Goal: Task Accomplishment & Management: Use online tool/utility

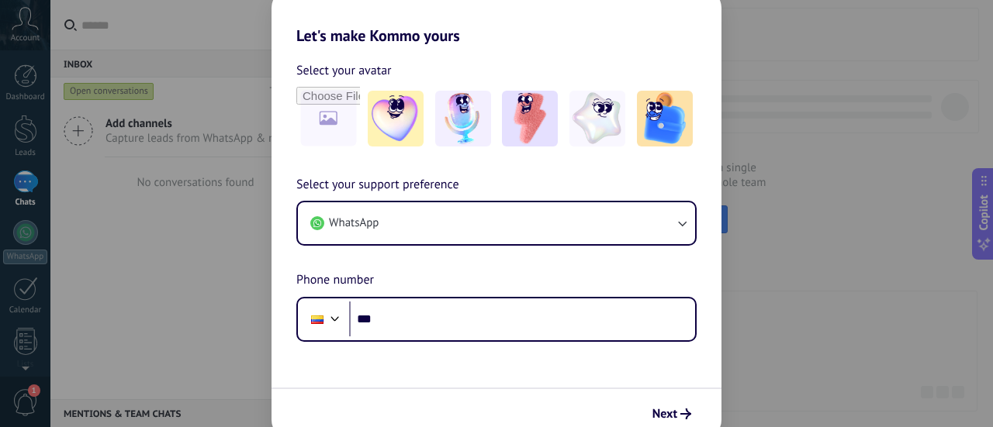
click at [868, 257] on div "Let's make Kommo yours Select your avatar Select your support preference WhatsA…" at bounding box center [496, 213] width 993 height 427
click at [337, 106] on input "file" at bounding box center [328, 118] width 60 height 60
type input "**********"
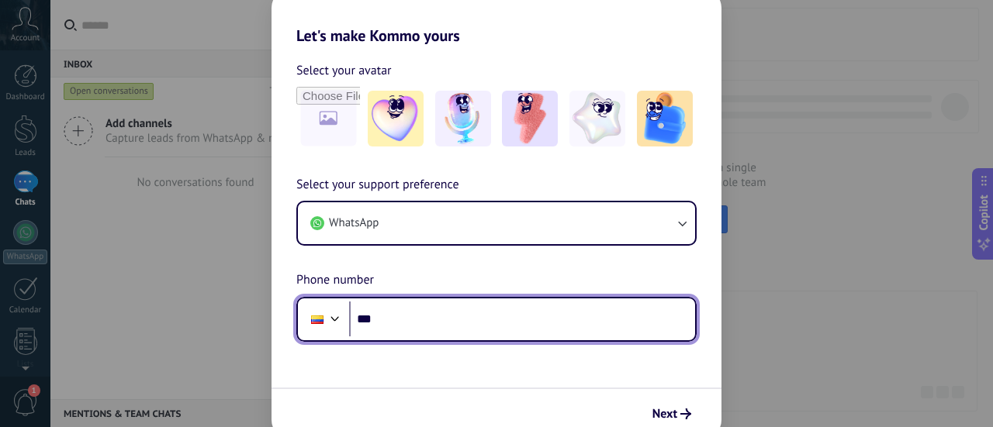
click at [530, 324] on input "***" at bounding box center [522, 320] width 346 height 36
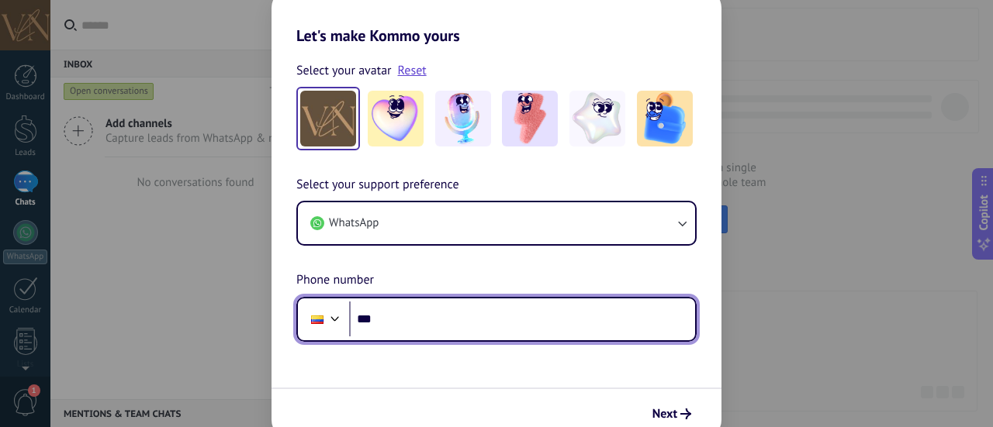
click at [475, 316] on input "***" at bounding box center [522, 320] width 346 height 36
paste input "**********"
type input "**********"
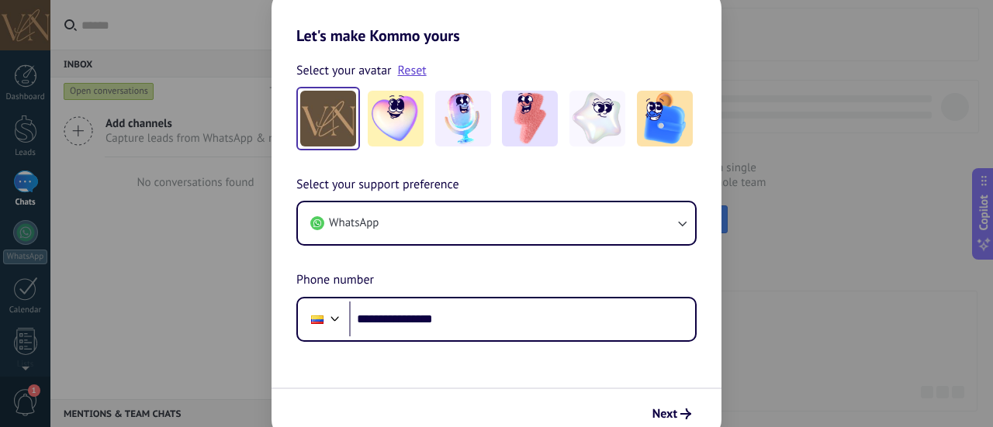
click at [440, 371] on form "**********" at bounding box center [496, 242] width 450 height 394
click at [653, 250] on div "**********" at bounding box center [496, 258] width 450 height 167
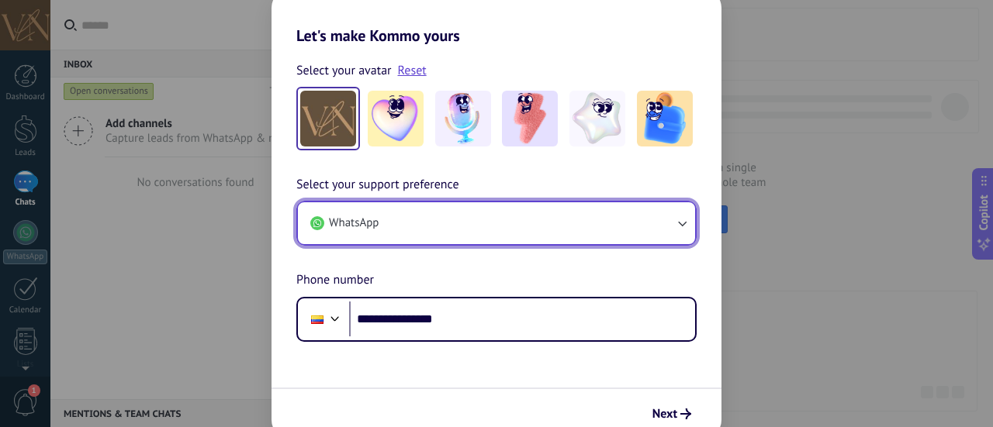
click at [648, 236] on button "WhatsApp" at bounding box center [496, 223] width 397 height 42
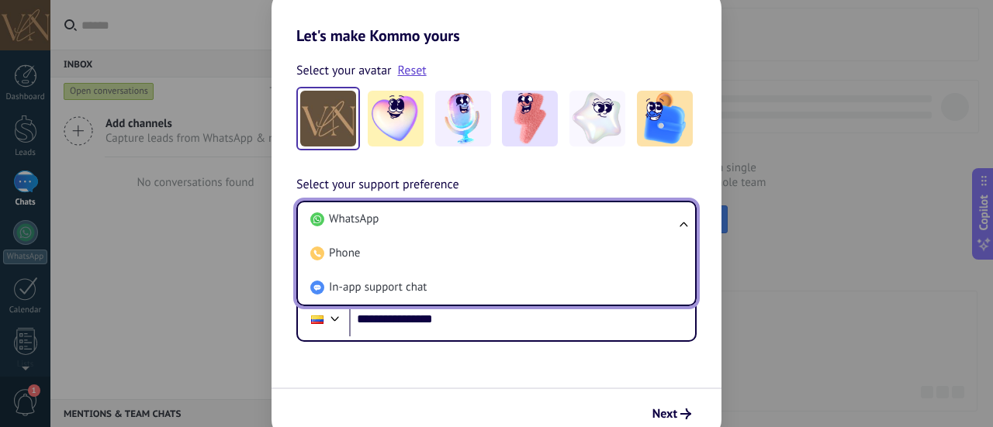
click at [692, 179] on div "**********" at bounding box center [496, 258] width 450 height 167
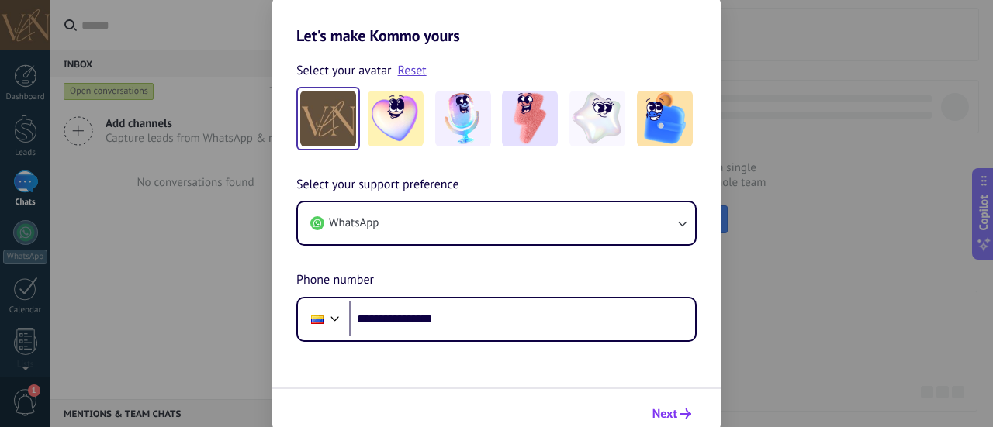
click at [682, 414] on use "submit" at bounding box center [685, 414] width 11 height 11
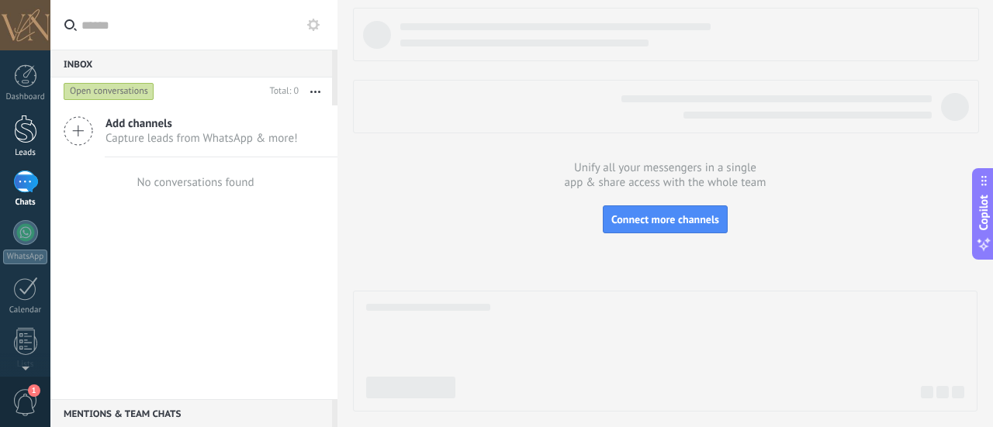
click at [14, 130] on div at bounding box center [25, 129] width 23 height 29
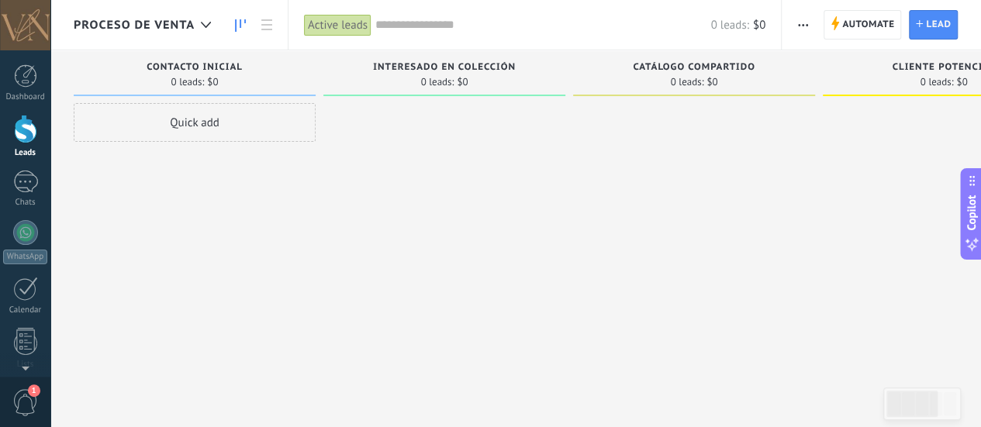
click at [184, 22] on span "Proceso de Venta" at bounding box center [134, 25] width 121 height 15
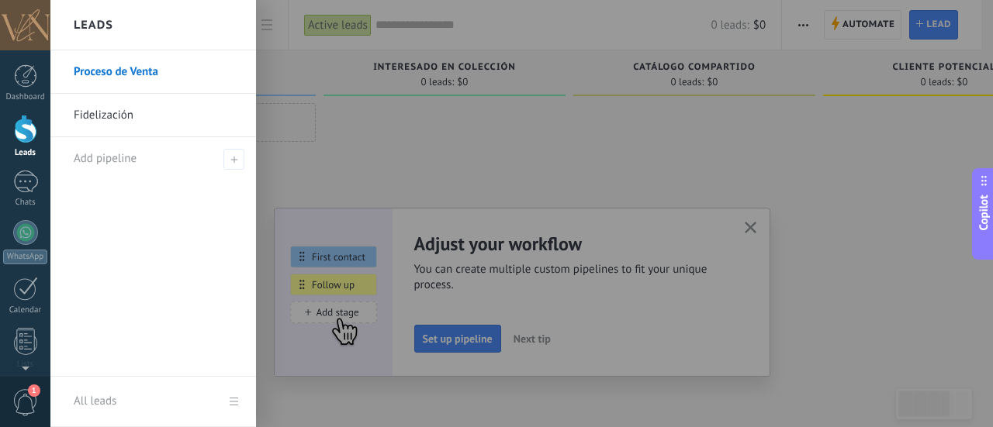
drag, startPoint x: 692, startPoint y: 161, endPoint x: 768, endPoint y: 209, distance: 89.9
click at [695, 164] on div at bounding box center [546, 213] width 993 height 427
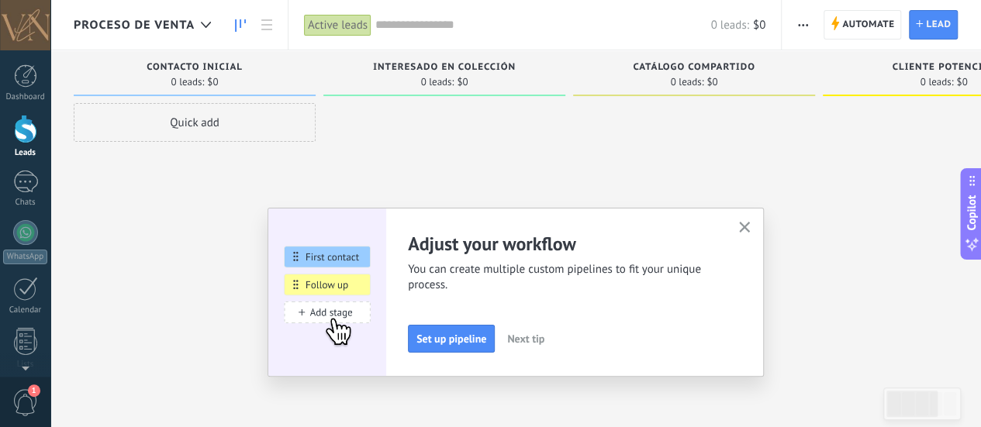
click at [751, 220] on button "button" at bounding box center [744, 228] width 19 height 21
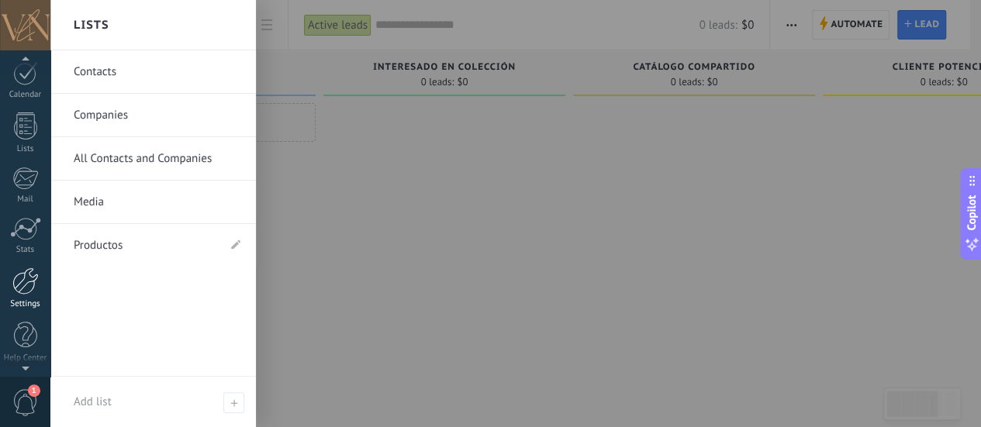
scroll to position [216, 0]
click at [29, 286] on div at bounding box center [25, 280] width 26 height 27
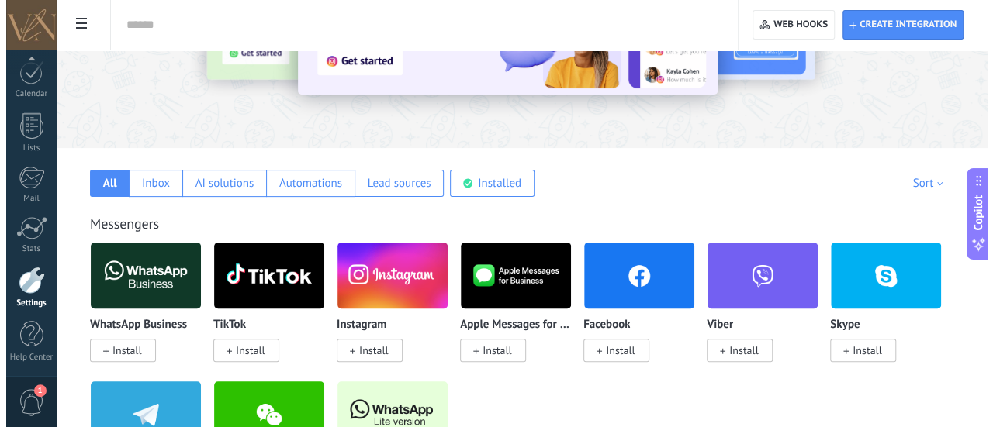
scroll to position [233, 0]
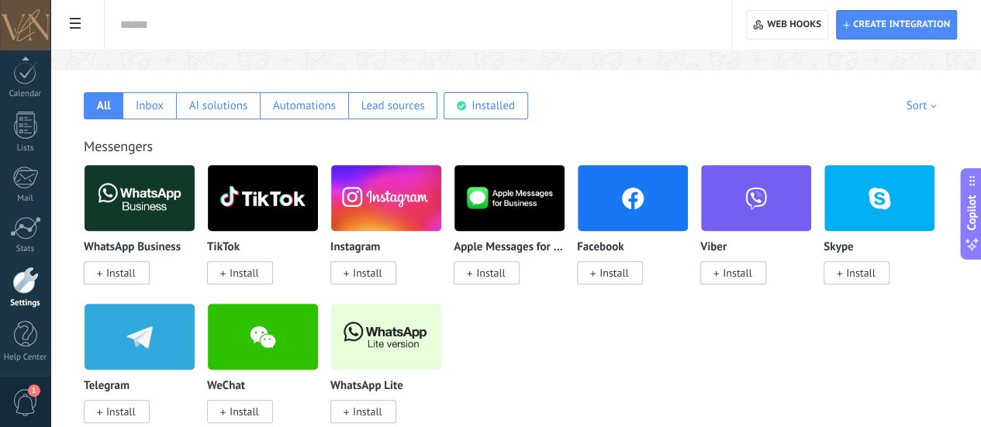
click at [396, 401] on span "Install" at bounding box center [363, 411] width 66 height 23
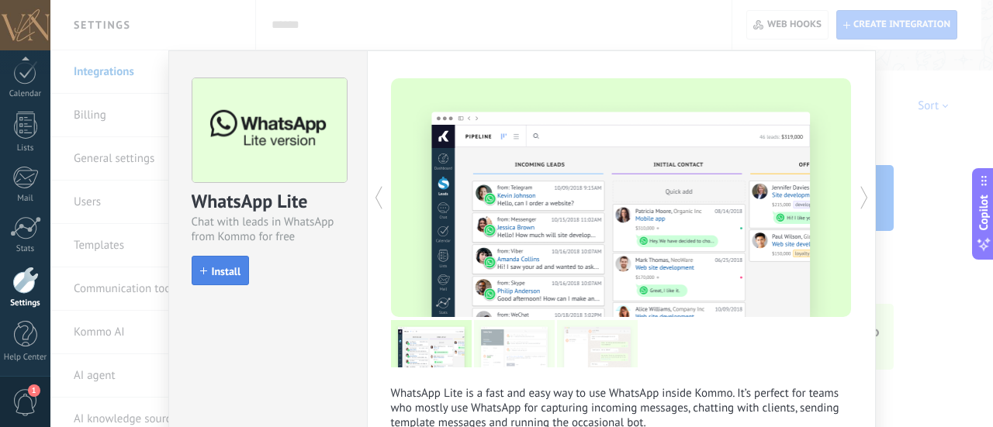
click at [223, 277] on span "Install" at bounding box center [226, 271] width 29 height 11
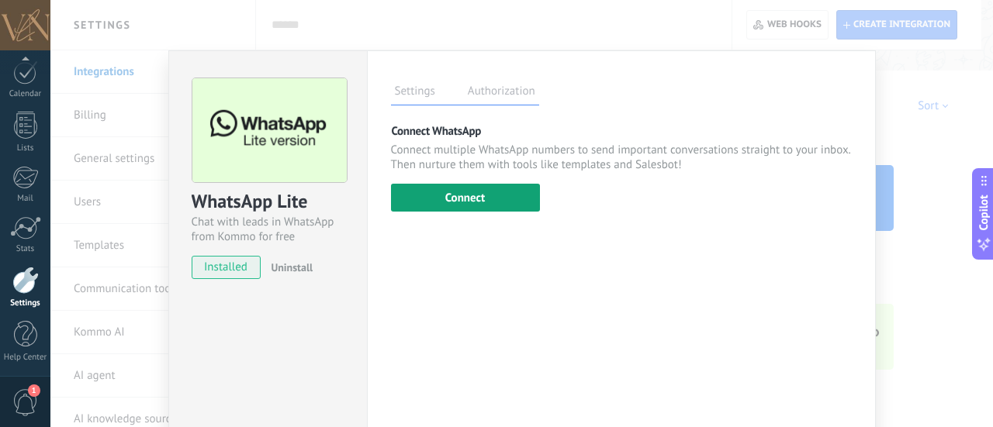
click at [458, 184] on button "Connect" at bounding box center [465, 198] width 149 height 28
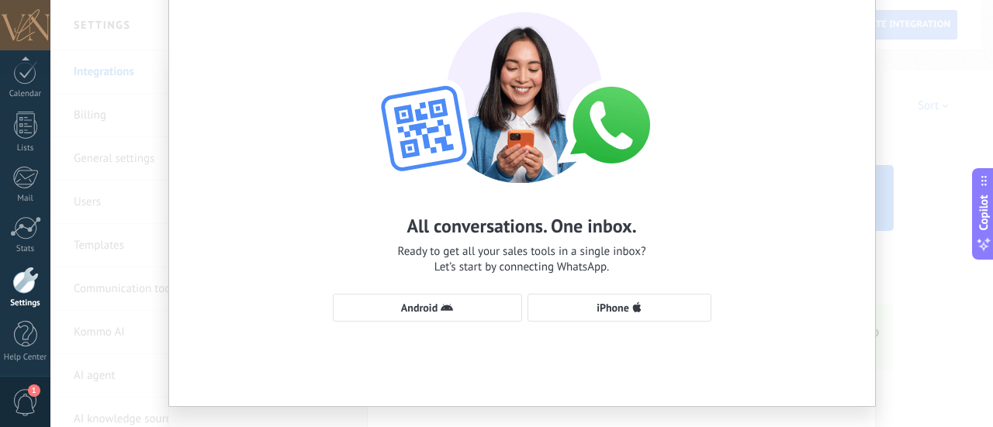
scroll to position [0, 0]
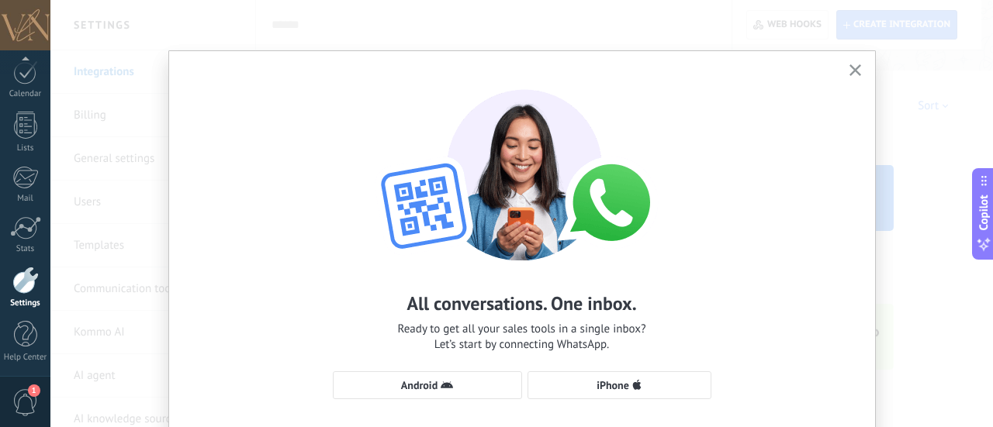
click at [849, 74] on icon "button" at bounding box center [855, 70] width 12 height 12
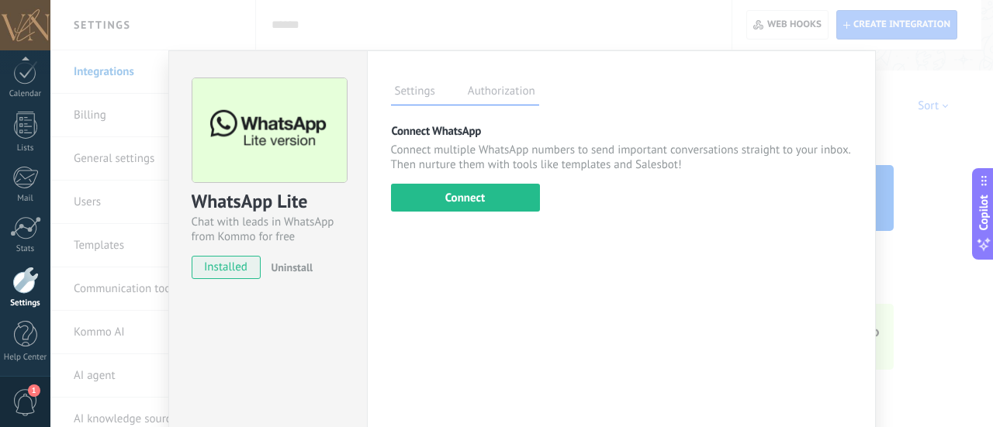
click at [901, 112] on div "WhatsApp Lite Chat with leads in WhatsApp from Kommo for free installed Uninsta…" at bounding box center [521, 213] width 942 height 427
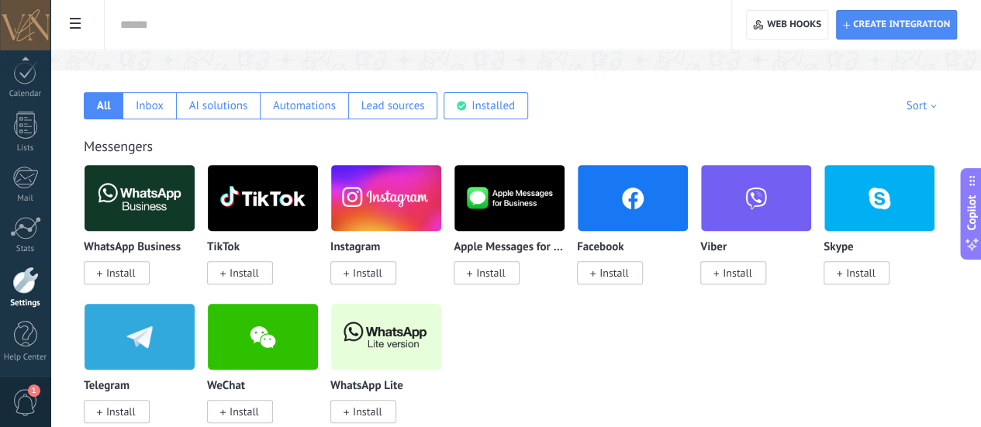
click at [382, 269] on span "Install" at bounding box center [367, 273] width 29 height 14
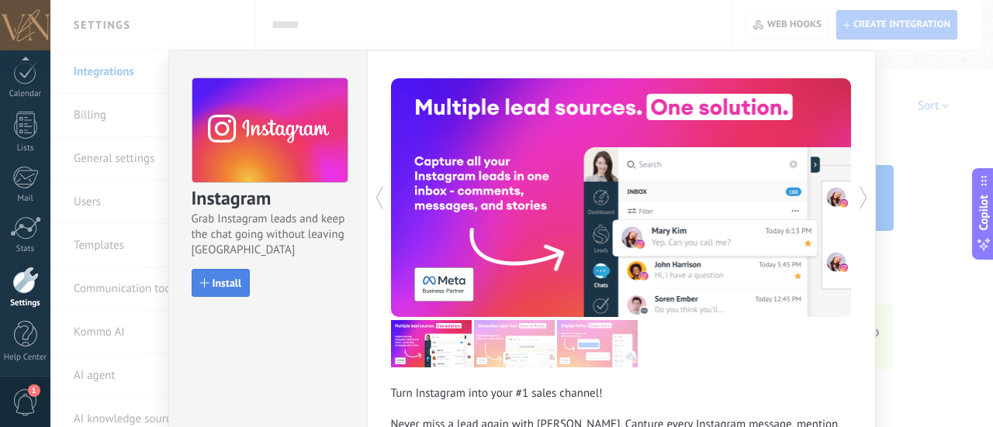
click at [212, 278] on span "Install" at bounding box center [226, 283] width 29 height 11
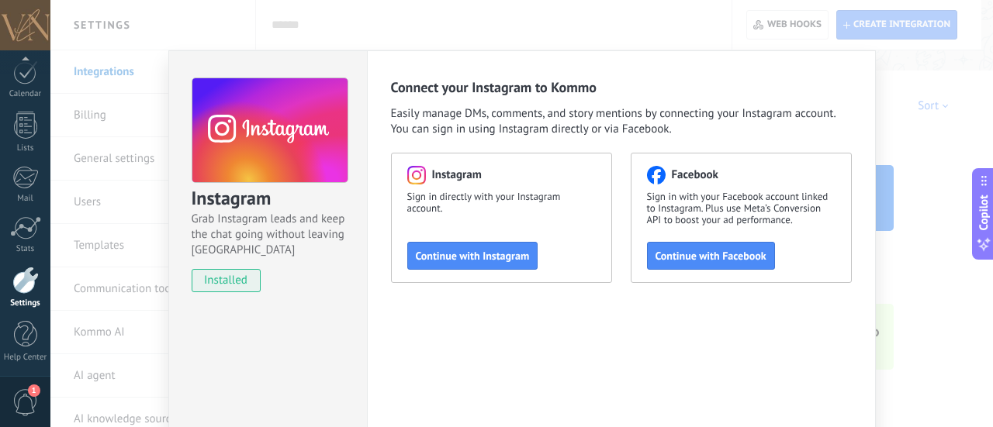
click at [475, 237] on div "Instagram Sign in directly with your Instagram account. Continue with Instagram" at bounding box center [501, 218] width 221 height 130
click at [461, 252] on span "Continue with Instagram" at bounding box center [473, 255] width 114 height 11
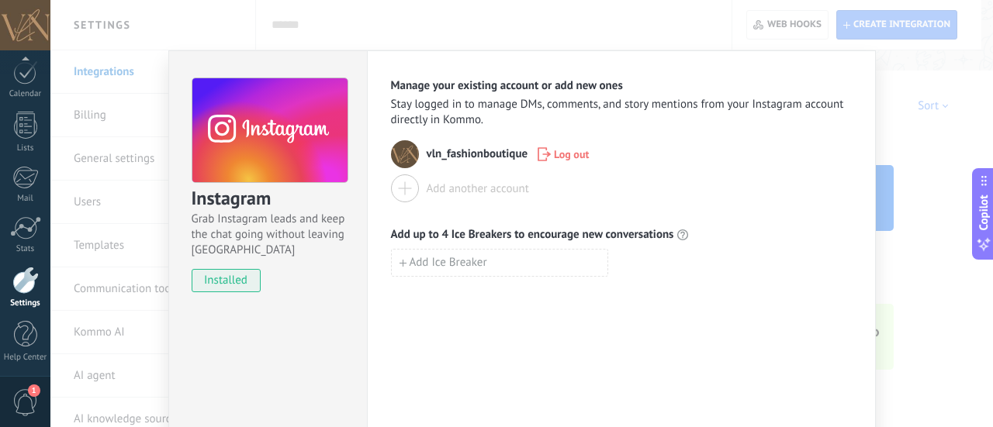
click at [900, 148] on div "Instagram Grab Instagram leads and keep the chat going without leaving [PERSON_…" at bounding box center [521, 213] width 942 height 427
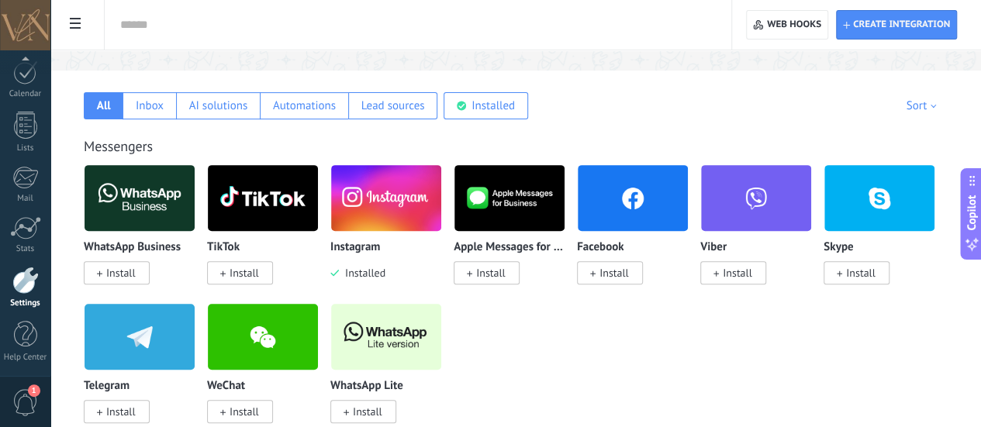
click at [629, 269] on span "Install" at bounding box center [613, 273] width 29 height 14
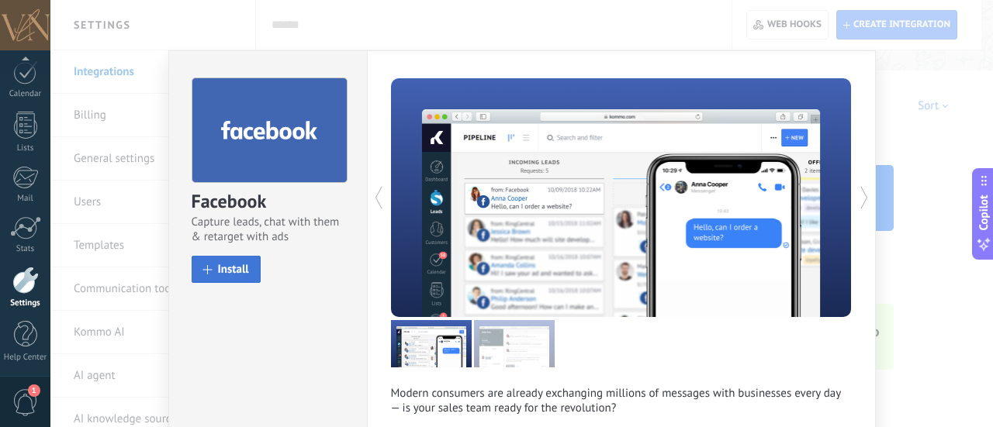
click at [203, 272] on span at bounding box center [207, 269] width 9 height 9
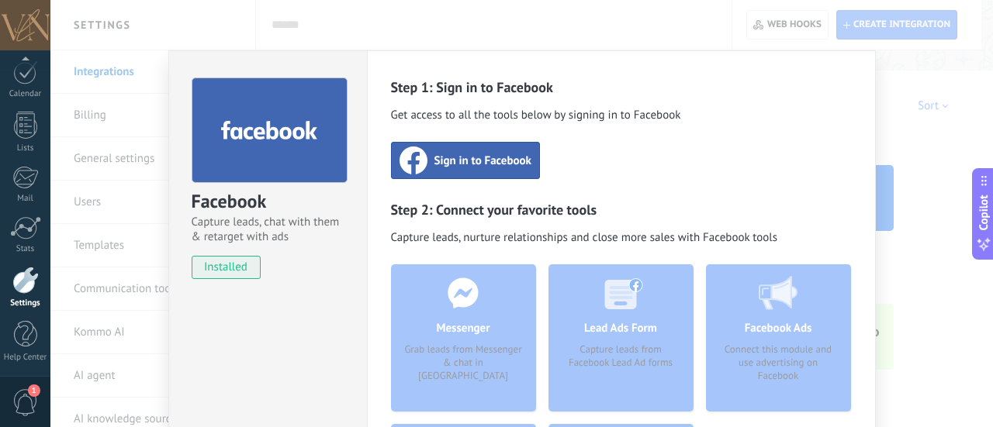
click at [498, 167] on span "Sign in to Facebook" at bounding box center [482, 161] width 97 height 16
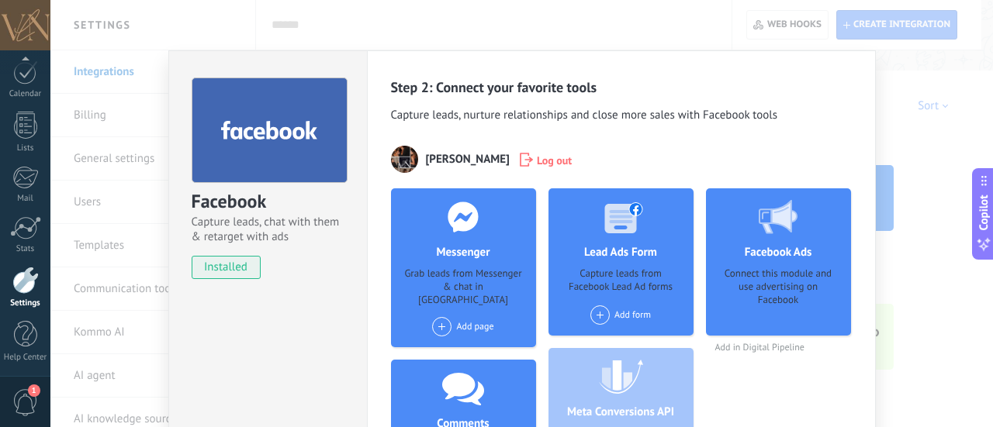
click at [907, 142] on div "Facebook Capture leads, chat with them & retarget with ads installed Uninstall …" at bounding box center [521, 213] width 942 height 427
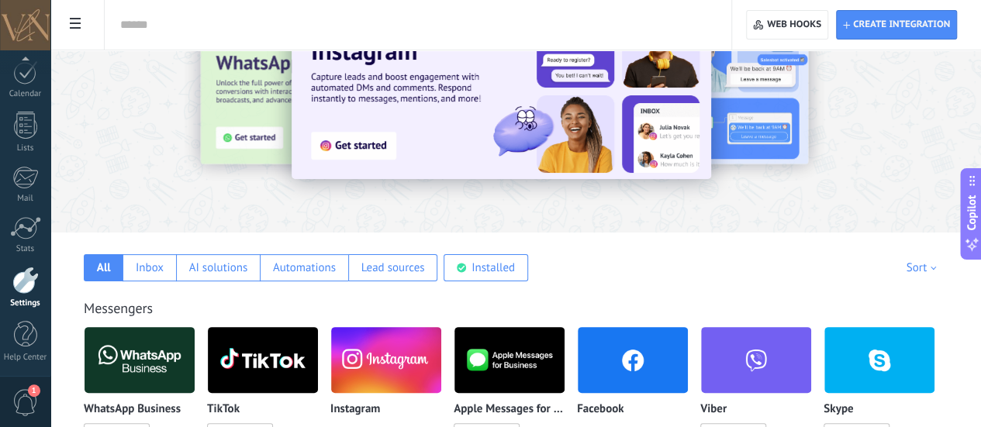
scroll to position [78, 0]
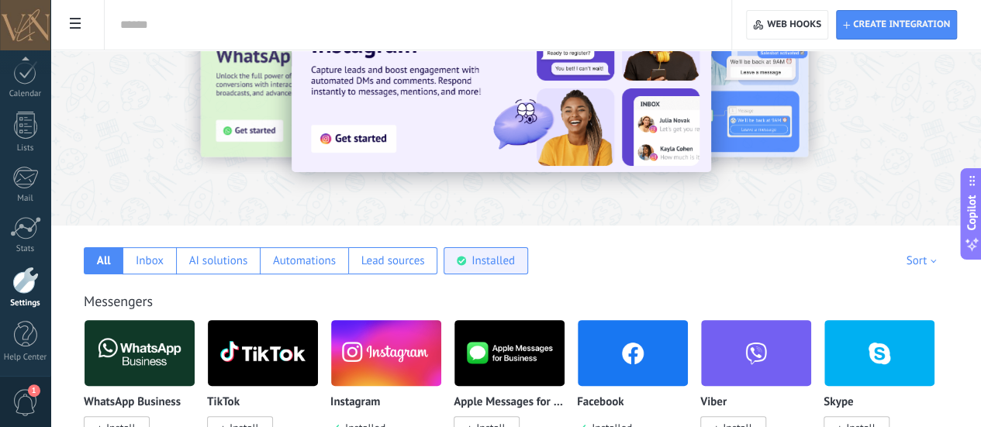
click at [515, 260] on div "Installed" at bounding box center [492, 261] width 43 height 15
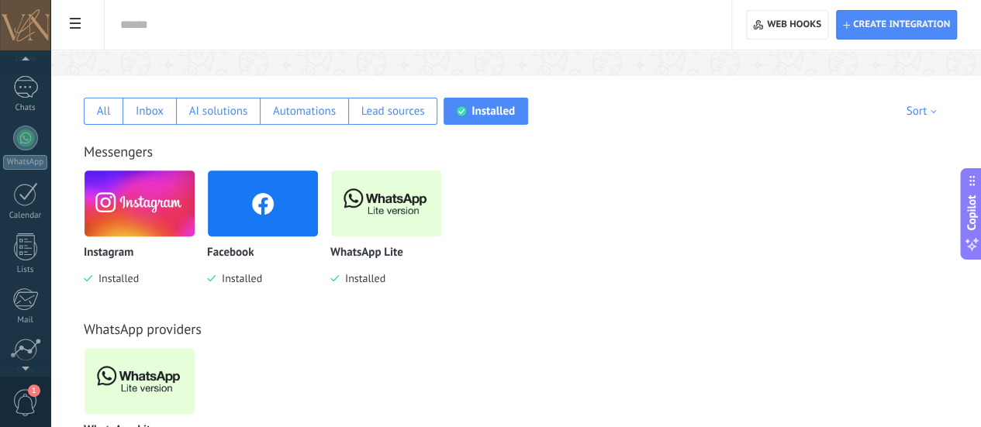
scroll to position [216, 0]
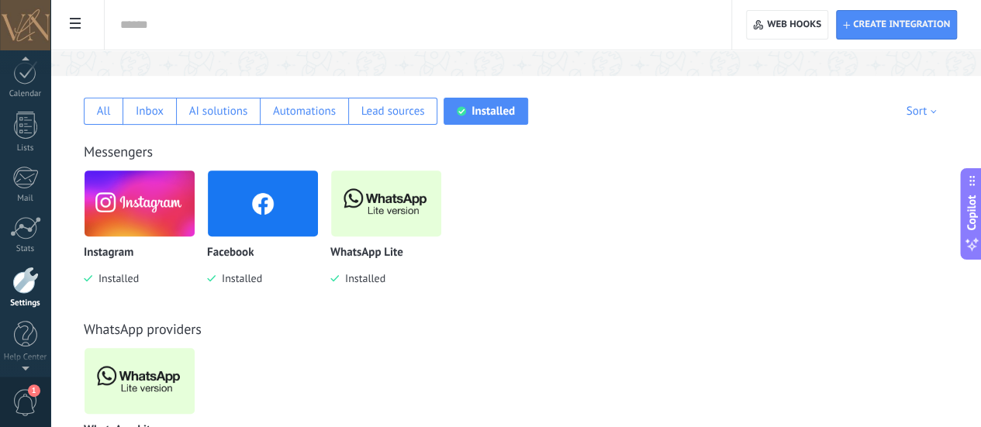
click at [22, 283] on div at bounding box center [25, 280] width 26 height 27
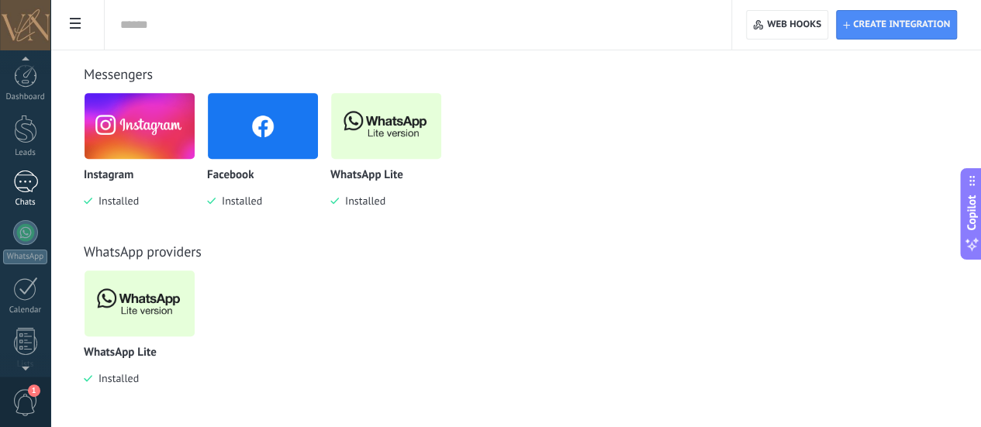
scroll to position [72, 0]
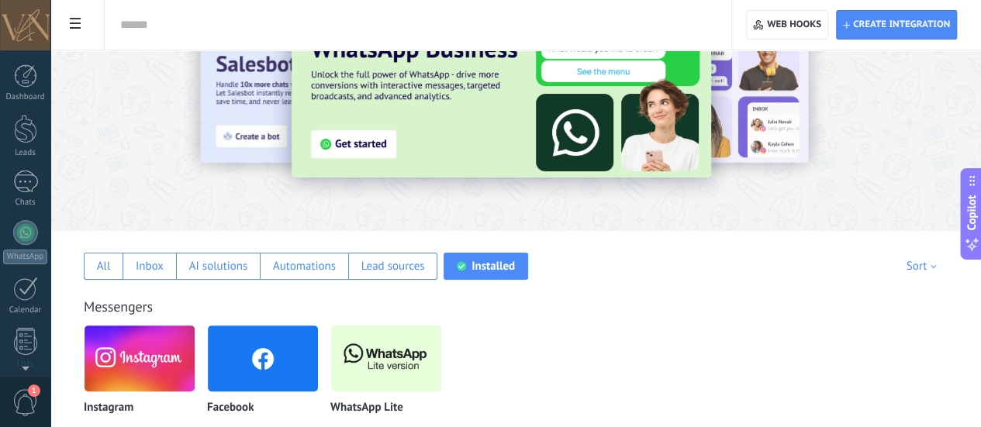
click at [18, 26] on div at bounding box center [25, 25] width 50 height 50
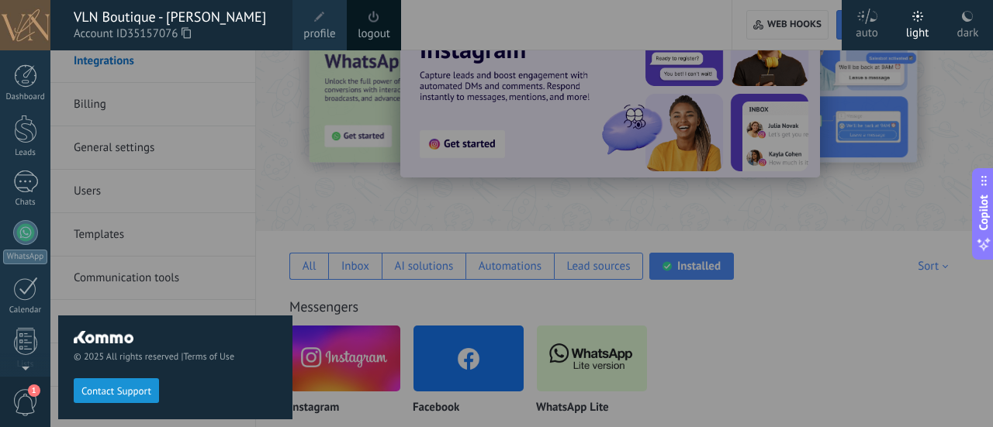
click at [330, 18] on link "profile" at bounding box center [319, 25] width 54 height 50
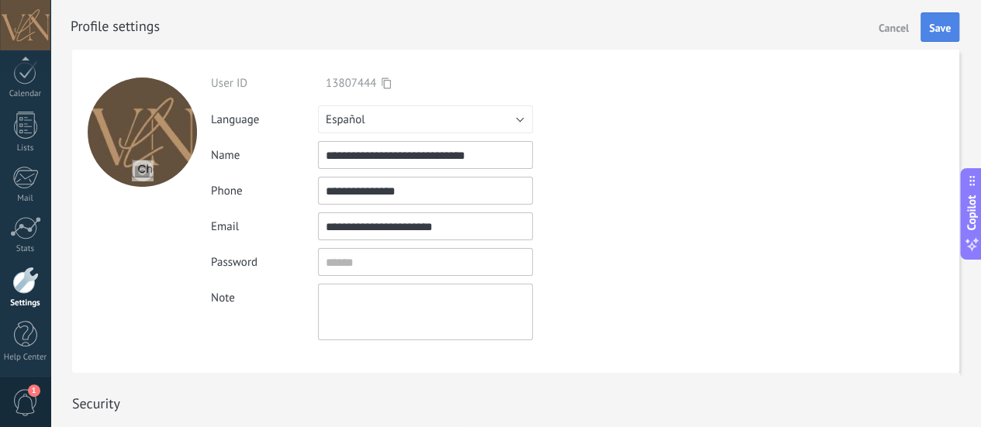
click at [944, 32] on span "Save" at bounding box center [940, 27] width 22 height 11
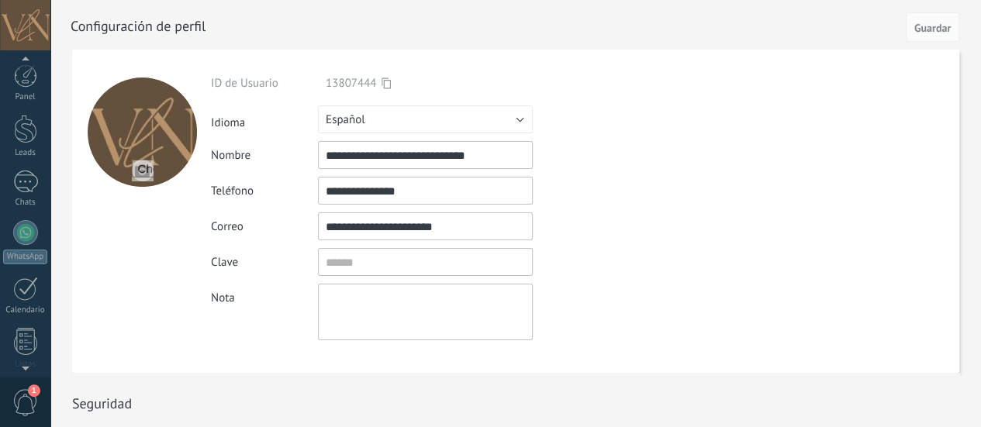
scroll to position [216, 0]
click at [23, 368] on div at bounding box center [25, 365] width 50 height 23
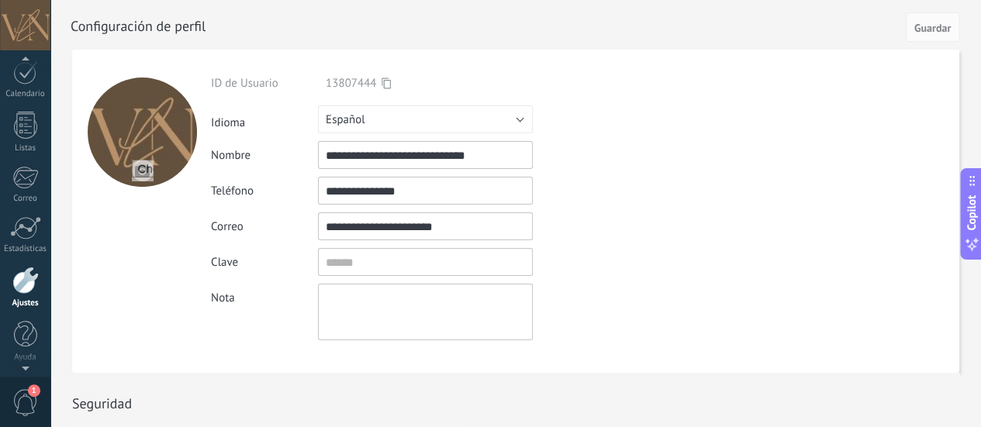
scroll to position [0, 0]
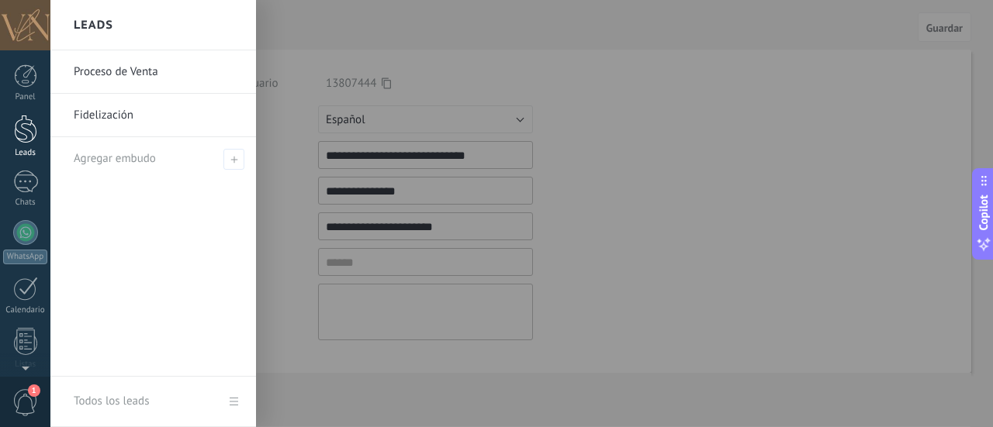
click at [28, 141] on div at bounding box center [25, 129] width 23 height 29
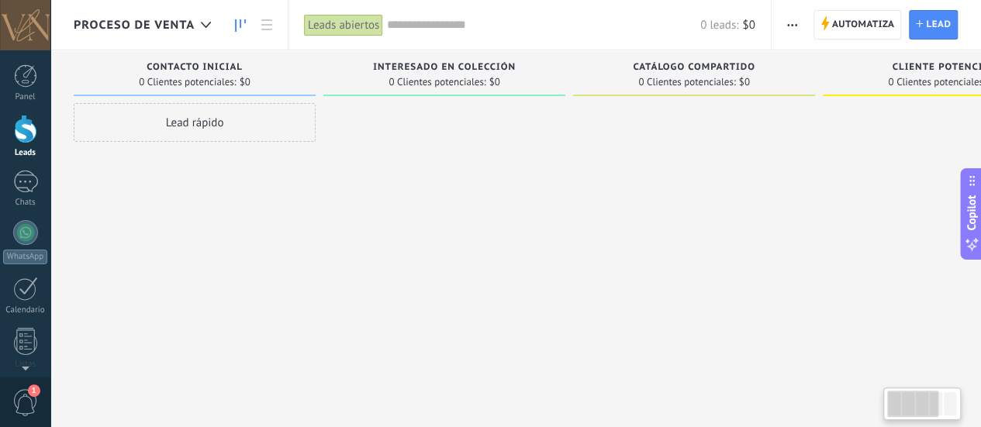
scroll to position [0, 9]
drag, startPoint x: 896, startPoint y: 407, endPoint x: 761, endPoint y: 124, distance: 313.9
click at [862, 403] on body ".abccls-1,.abccls-2{fill-rule:evenodd}.abccls-2{fill:#fff} .abfcls-1{fill:none}…" at bounding box center [490, 213] width 981 height 427
click at [791, 33] on span "button" at bounding box center [792, 24] width 10 height 29
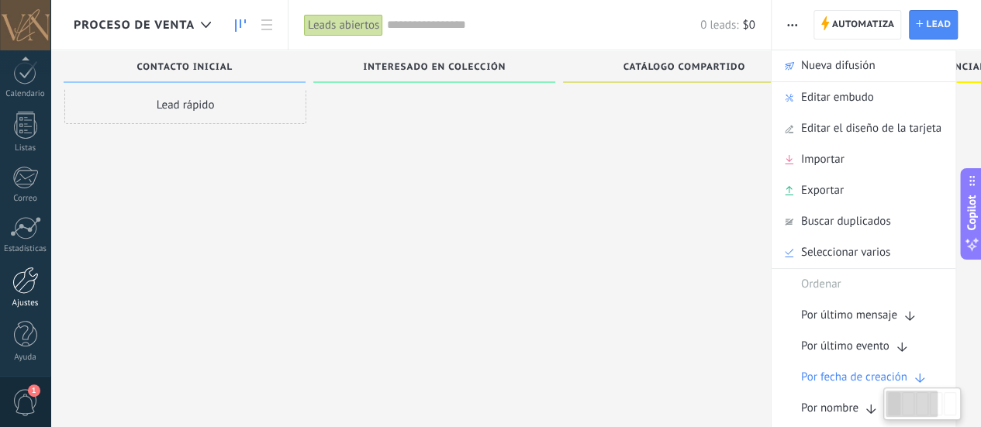
scroll to position [26, 0]
click at [29, 271] on div at bounding box center [25, 280] width 26 height 27
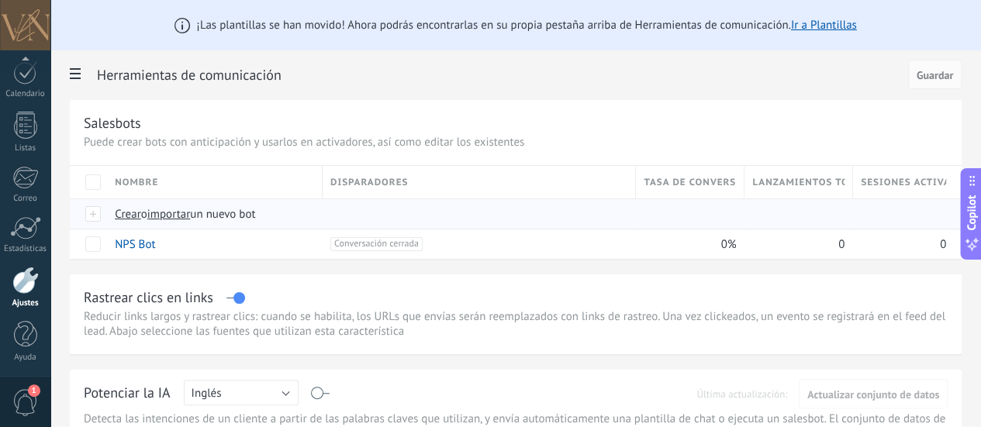
click at [107, 212] on div at bounding box center [96, 214] width 22 height 14
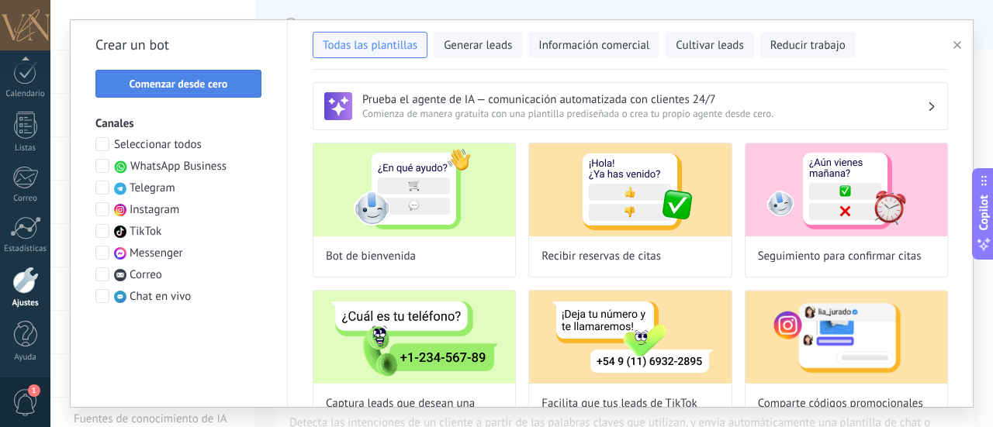
click at [195, 85] on span "Comenzar desde cero" at bounding box center [179, 83] width 98 height 11
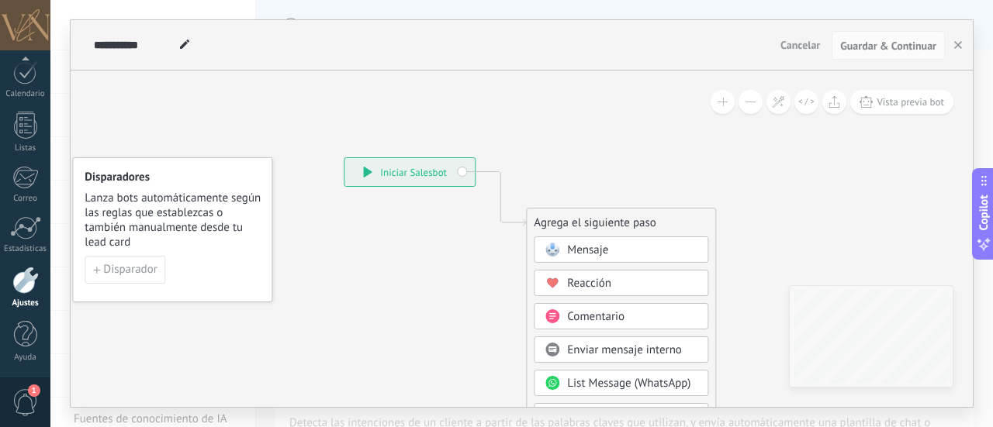
drag, startPoint x: 638, startPoint y: 184, endPoint x: 577, endPoint y: 152, distance: 69.0
click at [577, 152] on icon at bounding box center [477, 435] width 1042 height 1330
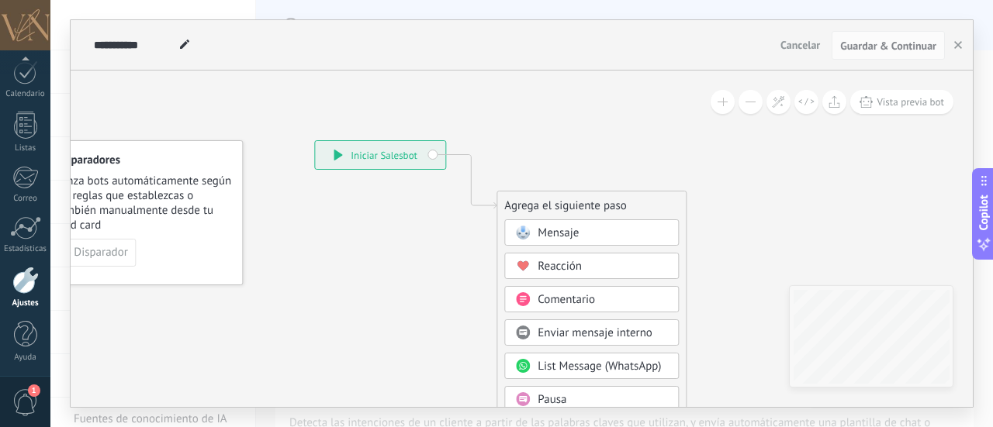
click at [572, 229] on span "Mensaje" at bounding box center [557, 233] width 41 height 15
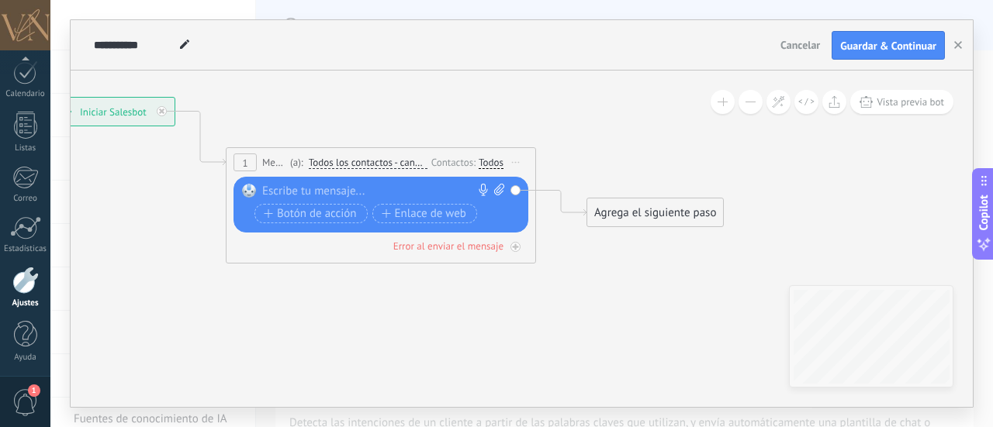
drag, startPoint x: 672, startPoint y: 154, endPoint x: 569, endPoint y: 92, distance: 119.3
click at [569, 92] on icon at bounding box center [357, 169] width 1403 height 920
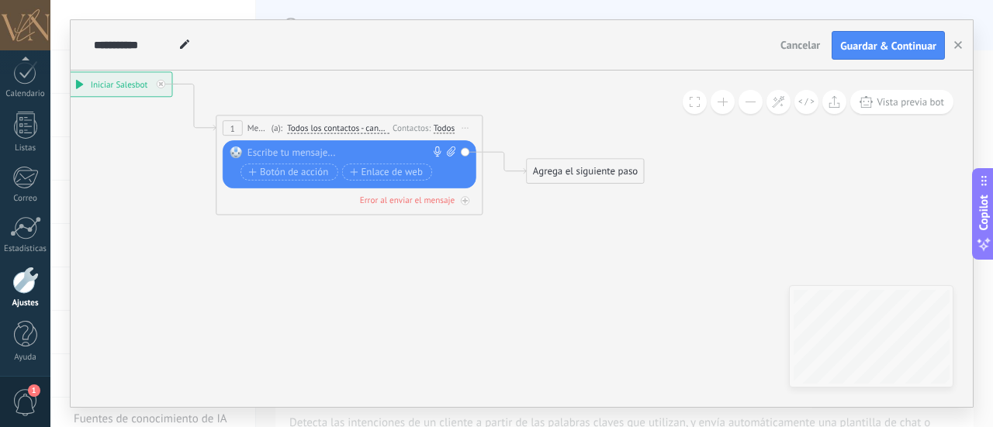
click at [598, 171] on div "Agrega el siguiente paso" at bounding box center [585, 172] width 117 height 22
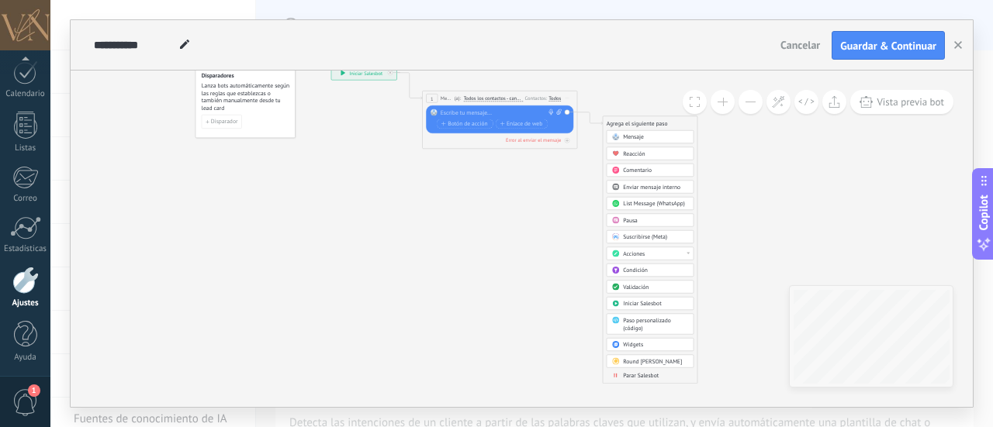
click at [646, 372] on span "Parar Salesbot" at bounding box center [641, 376] width 36 height 8
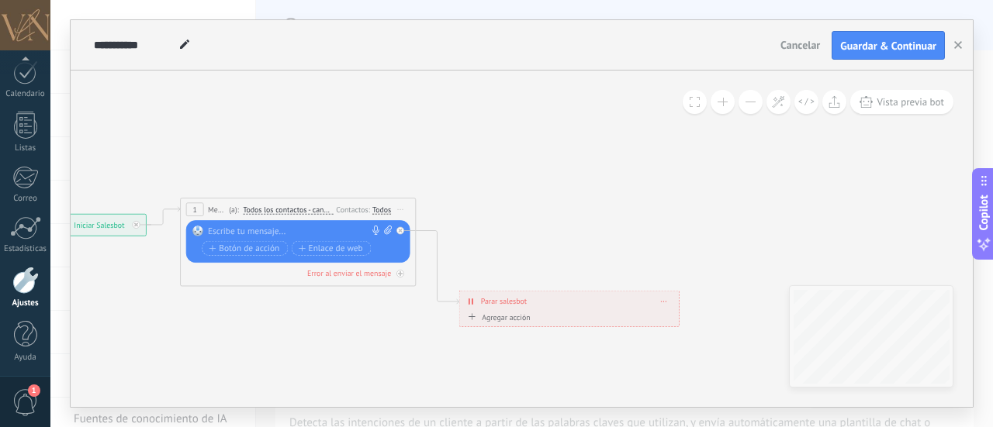
drag, startPoint x: 336, startPoint y: 257, endPoint x: 332, endPoint y: 204, distance: 52.9
click at [332, 204] on div "(a): Todos los contactos - canales seleccionados Todos los contactos - canales …" at bounding box center [279, 209] width 107 height 11
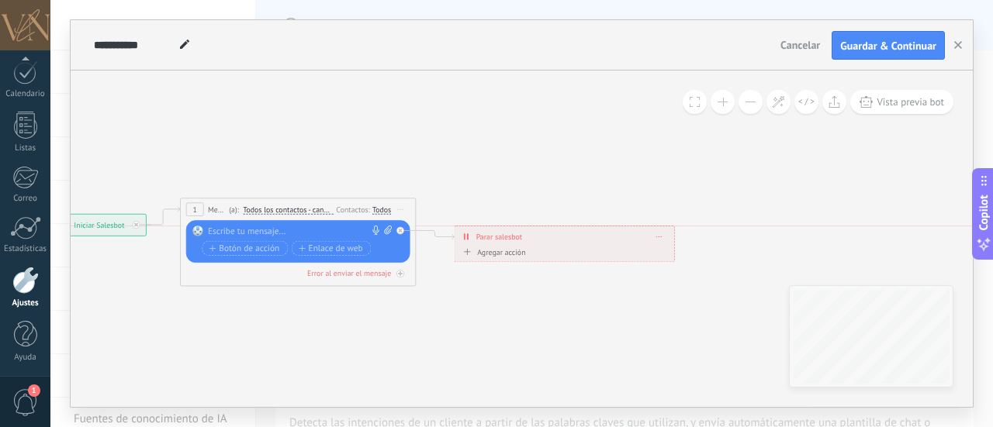
drag, startPoint x: 588, startPoint y: 305, endPoint x: 583, endPoint y: 240, distance: 65.3
click at [583, 240] on div "**********" at bounding box center [563, 236] width 219 height 21
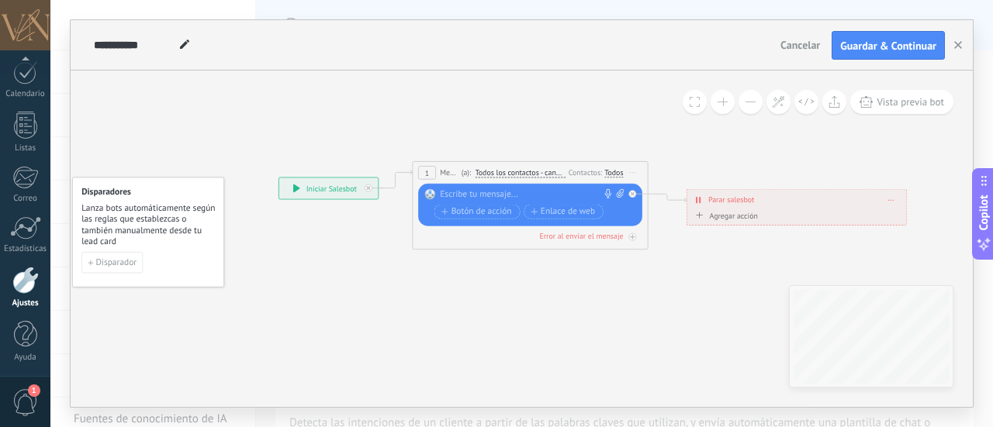
drag, startPoint x: 394, startPoint y: 381, endPoint x: 600, endPoint y: 330, distance: 212.5
click at [609, 343] on icon at bounding box center [593, 205] width 1218 height 677
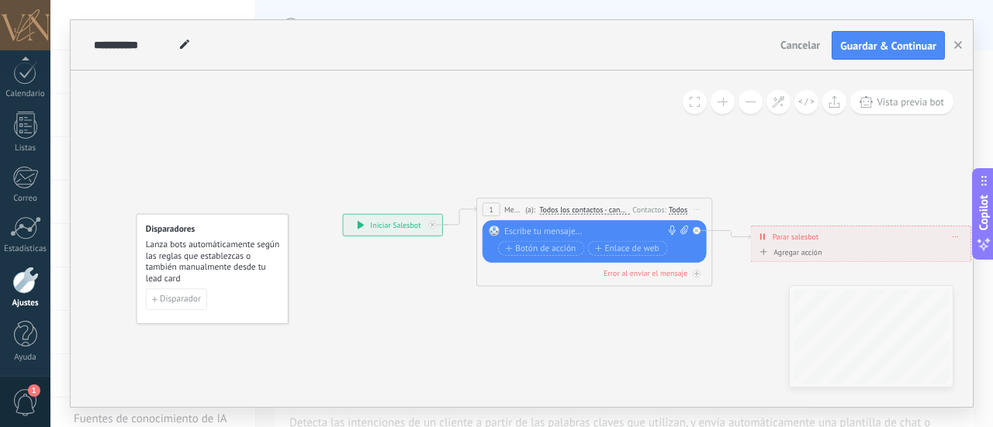
drag, startPoint x: 439, startPoint y: 323, endPoint x: 630, endPoint y: 285, distance: 194.7
click at [506, 362] on icon at bounding box center [657, 242] width 1218 height 677
click at [599, 237] on div at bounding box center [596, 232] width 175 height 12
drag, startPoint x: 409, startPoint y: 221, endPoint x: 400, endPoint y: 234, distance: 16.1
click at [400, 234] on div "**********" at bounding box center [387, 236] width 99 height 21
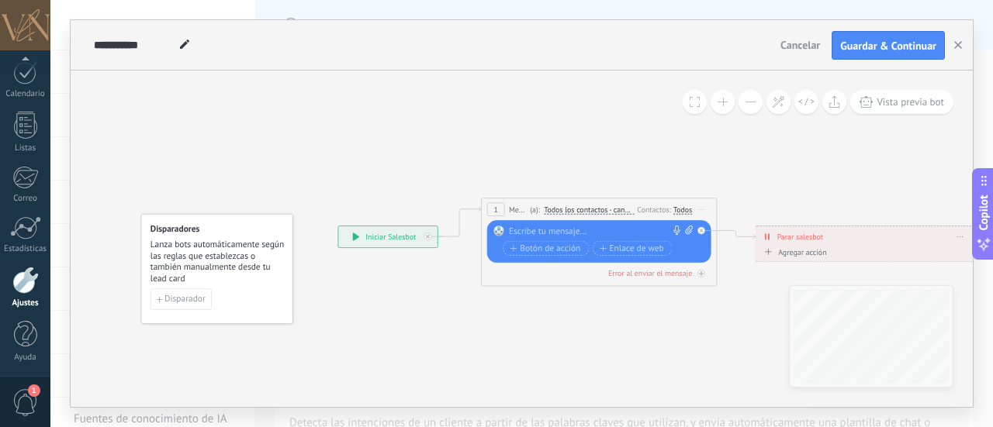
click at [686, 202] on div "1 Mensaje ******* (a): Todos los contactos - canales seleccionados Todos los co…" at bounding box center [599, 210] width 234 height 22
click at [686, 212] on div "Todos" at bounding box center [682, 209] width 19 height 9
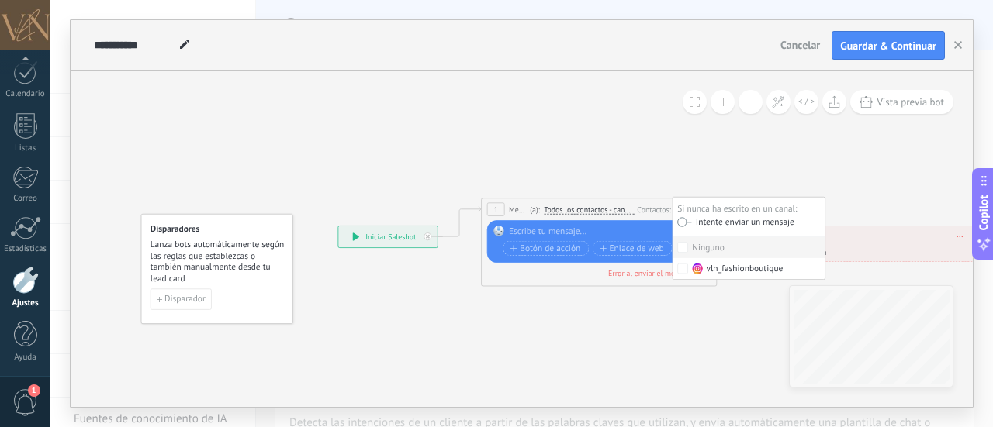
click at [629, 158] on icon at bounding box center [656, 242] width 1227 height 677
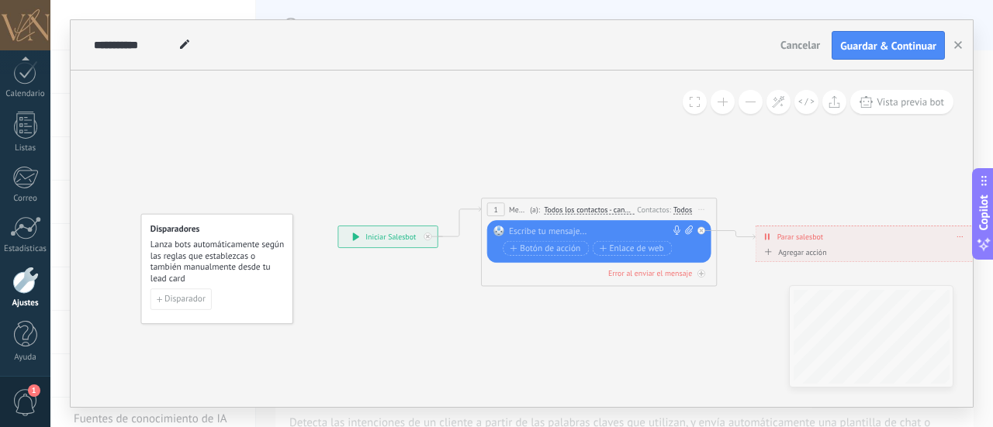
click at [553, 227] on div at bounding box center [596, 232] width 175 height 12
click at [547, 229] on div at bounding box center [596, 232] width 175 height 12
paste div
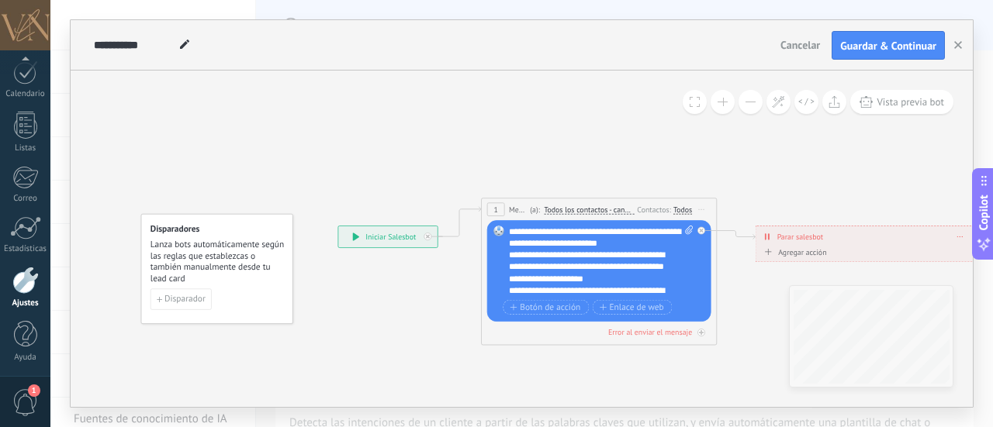
click at [521, 253] on div "**********" at bounding box center [591, 268] width 164 height 36
click at [651, 277] on div "**********" at bounding box center [591, 268] width 164 height 36
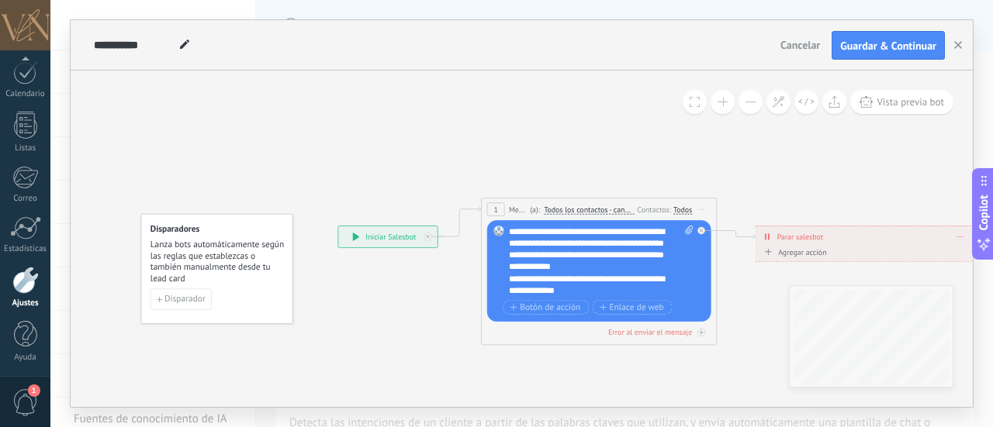
click at [596, 268] on div "**********" at bounding box center [591, 249] width 164 height 47
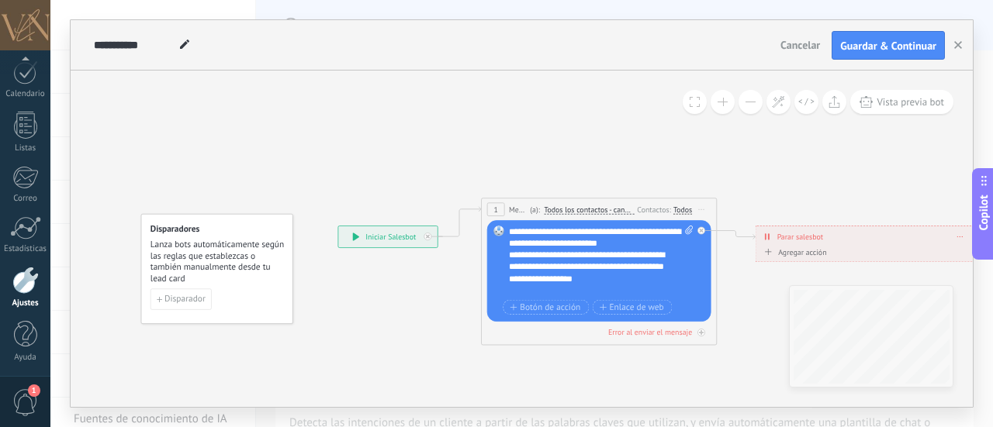
click at [623, 150] on icon at bounding box center [656, 242] width 1227 height 677
click at [862, 54] on button "Guardar & Continuar" at bounding box center [887, 45] width 113 height 29
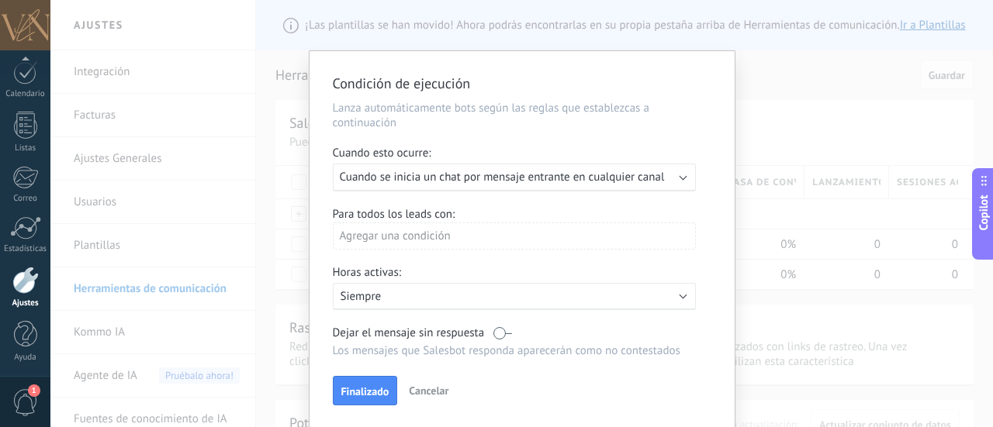
scroll to position [53, 0]
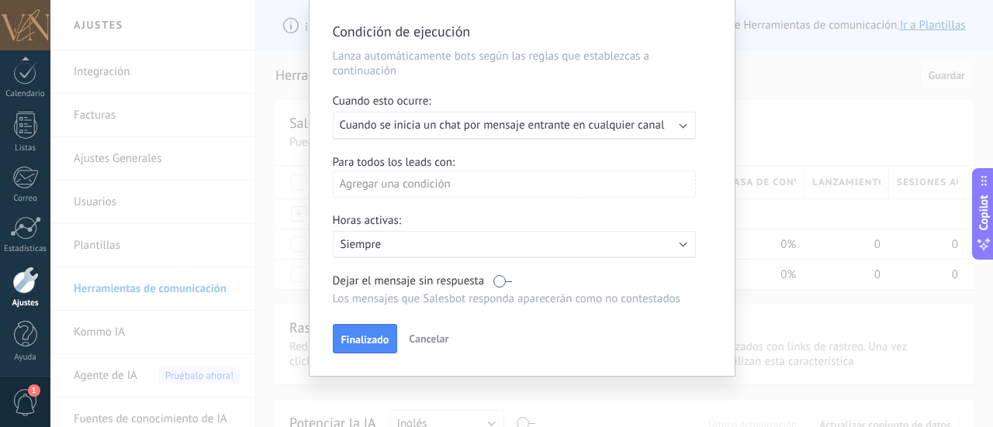
click at [437, 342] on span "Cancelar" at bounding box center [429, 339] width 40 height 14
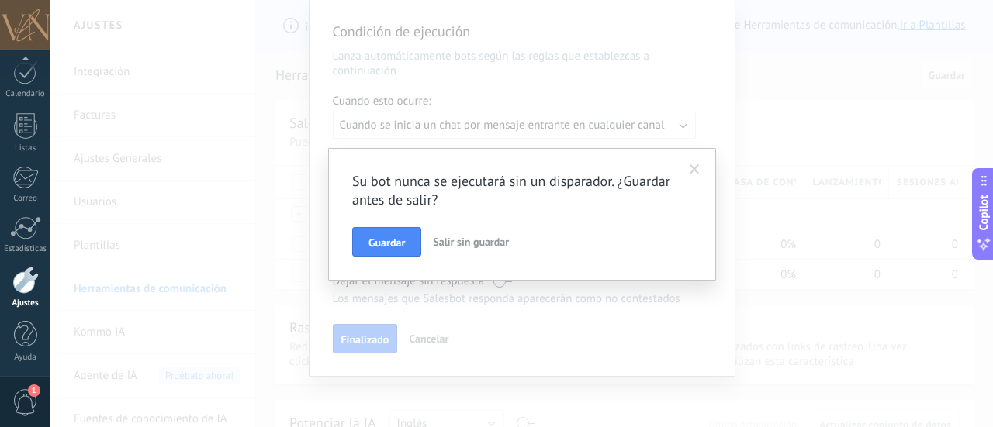
click at [493, 244] on span "Salir sin guardar" at bounding box center [471, 242] width 76 height 14
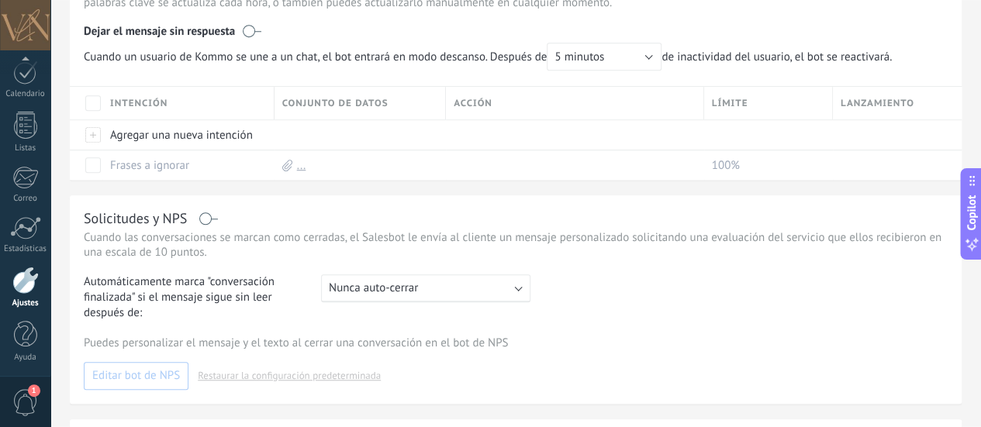
scroll to position [0, 0]
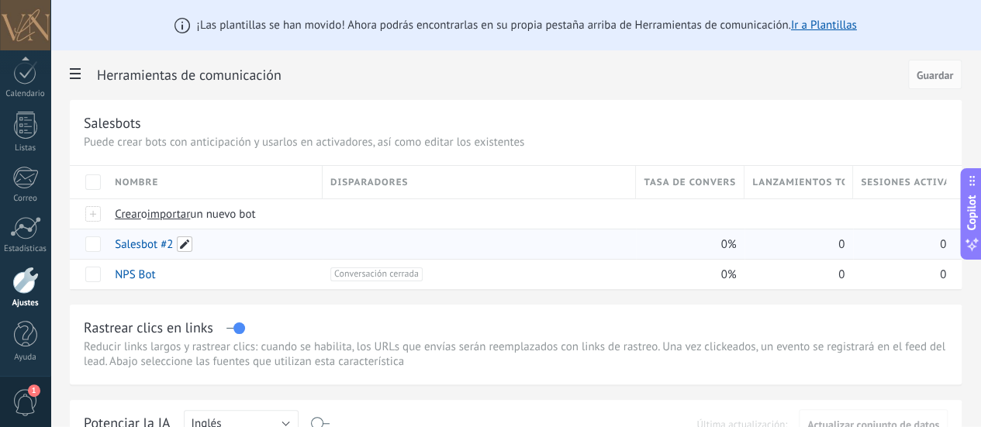
click at [192, 248] on span at bounding box center [185, 245] width 16 height 16
click at [257, 255] on input "**********" at bounding box center [184, 245] width 146 height 25
type input "*"
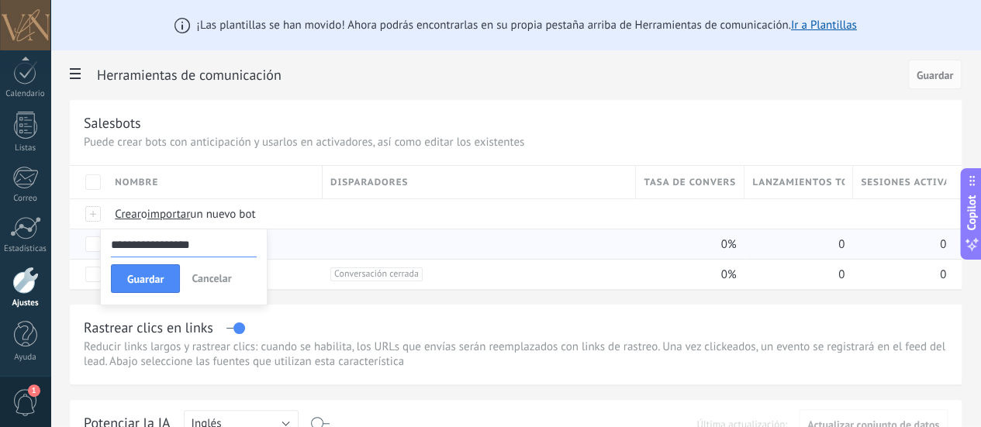
type input "**********"
